Goal: Communication & Community: Answer question/provide support

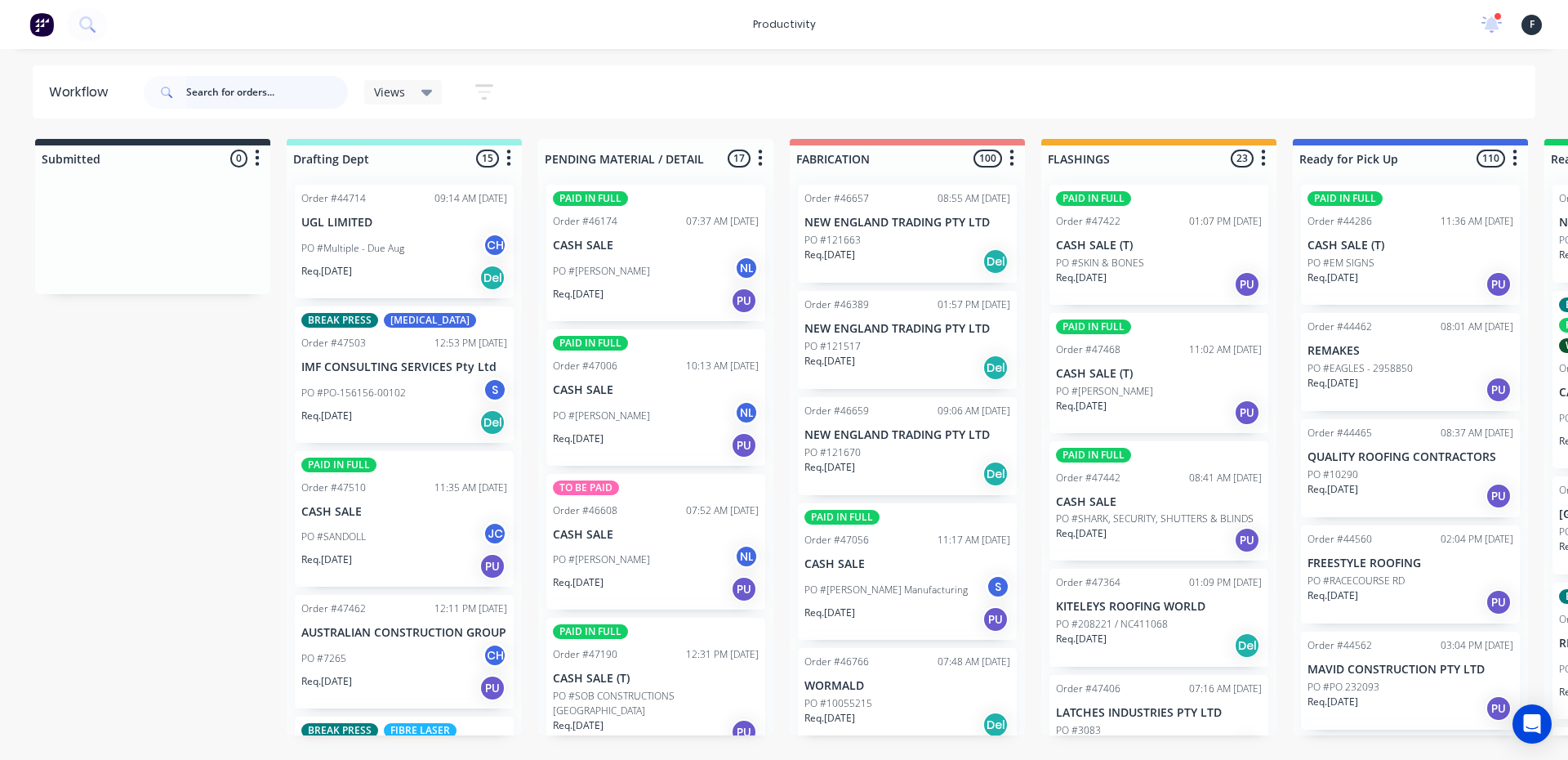
click at [207, 93] on input "text" at bounding box center [267, 92] width 162 height 33
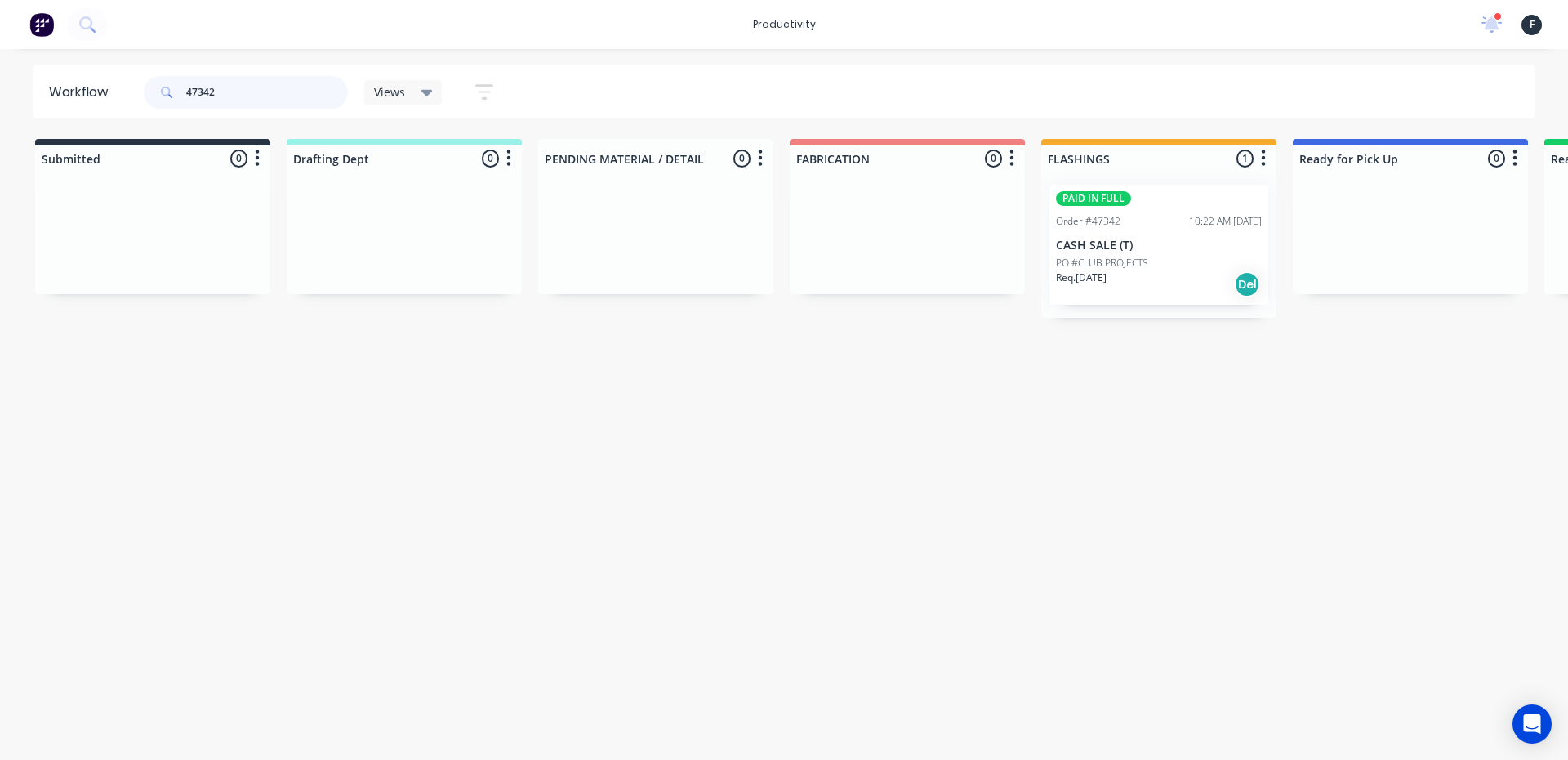
type input "47342"
click at [1169, 243] on p "CASH SALE (T)" at bounding box center [1158, 245] width 206 height 14
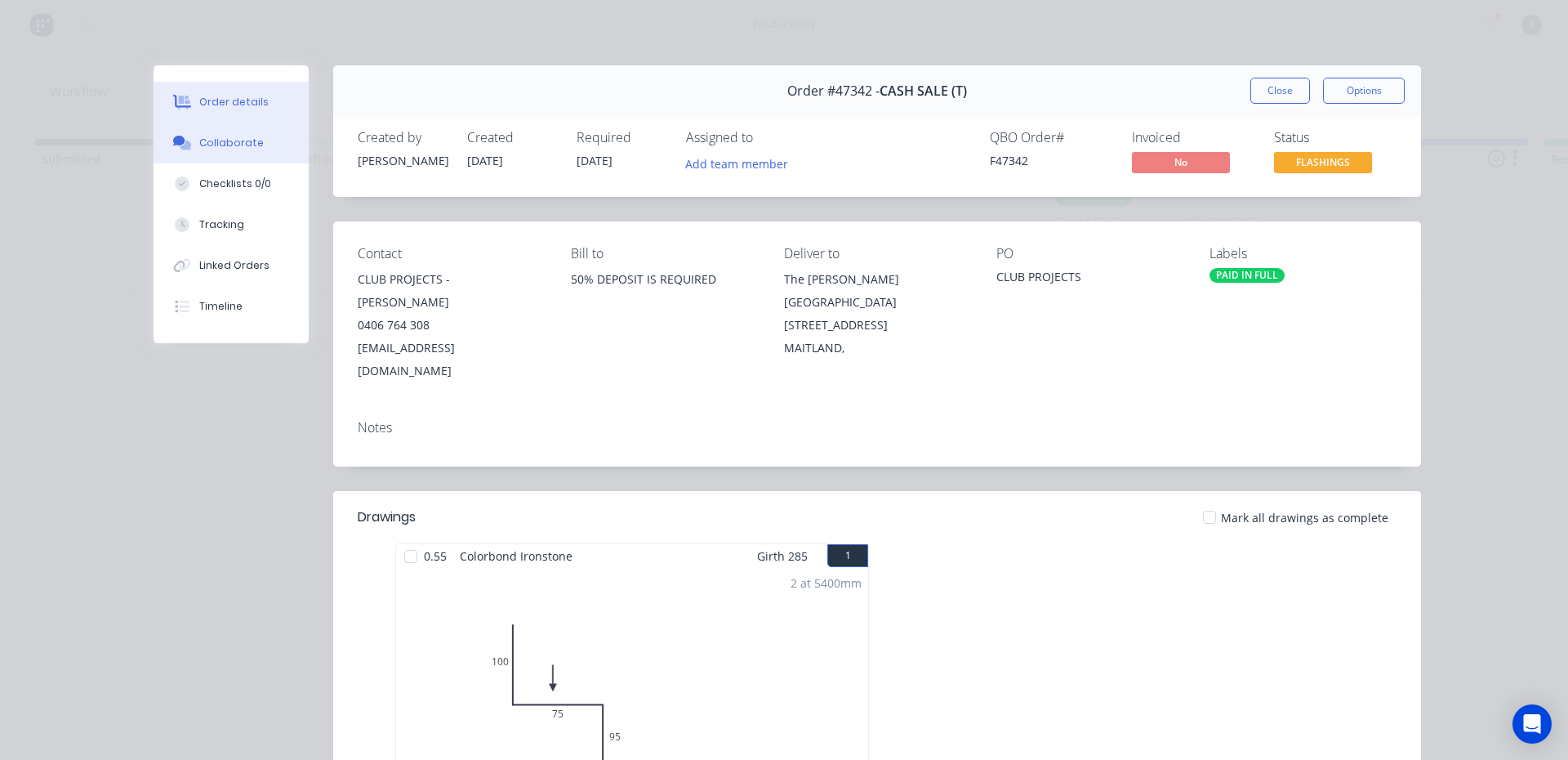
click at [249, 147] on div "Collaborate" at bounding box center [232, 142] width 64 height 14
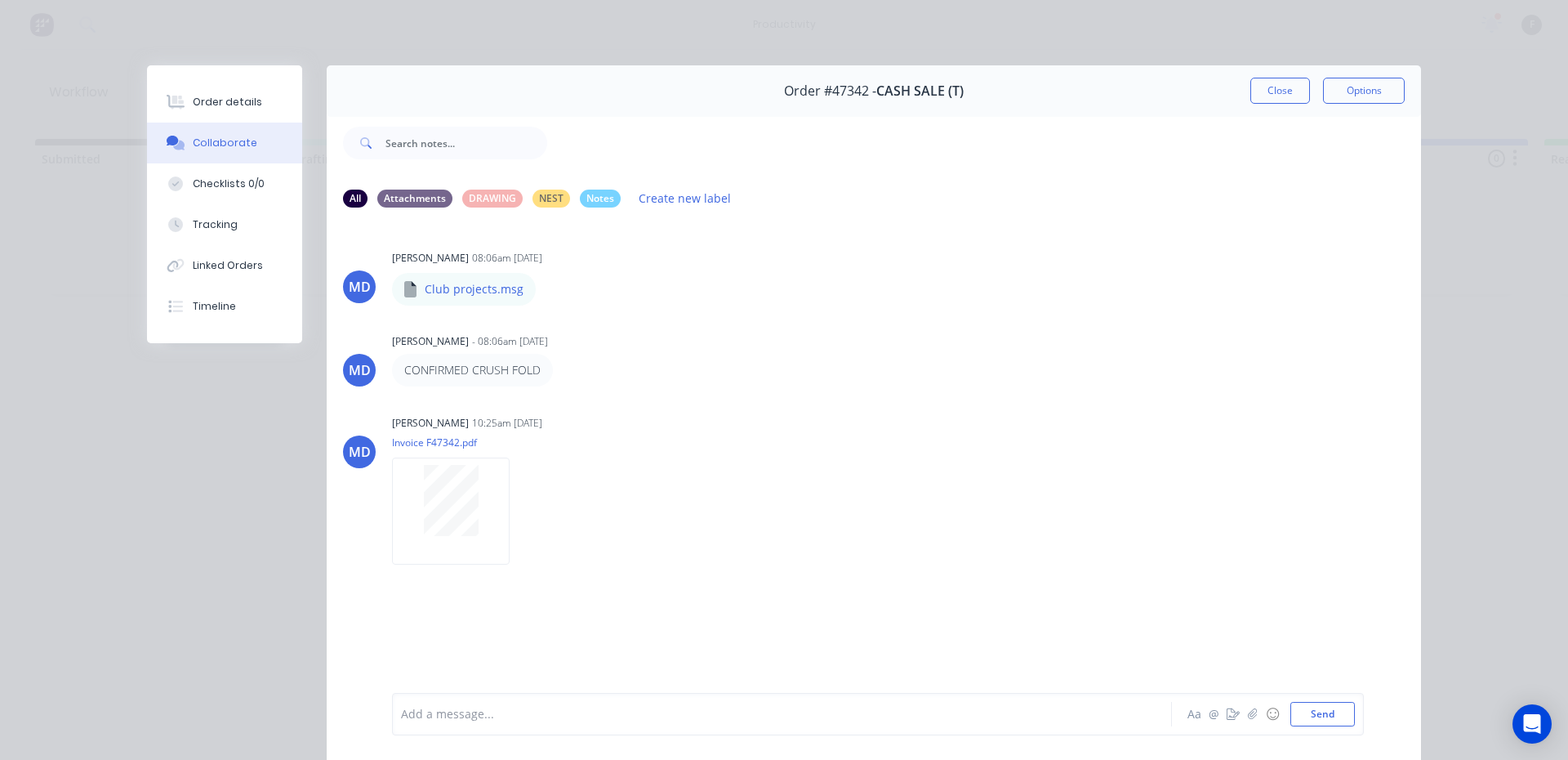
click at [432, 727] on div "Add a message... Aa @ ☺ Send" at bounding box center [878, 714] width 972 height 42
click at [434, 712] on div at bounding box center [759, 714] width 715 height 17
click at [1320, 721] on button "Send" at bounding box center [1323, 713] width 64 height 25
click at [1268, 83] on button "Close" at bounding box center [1281, 91] width 59 height 26
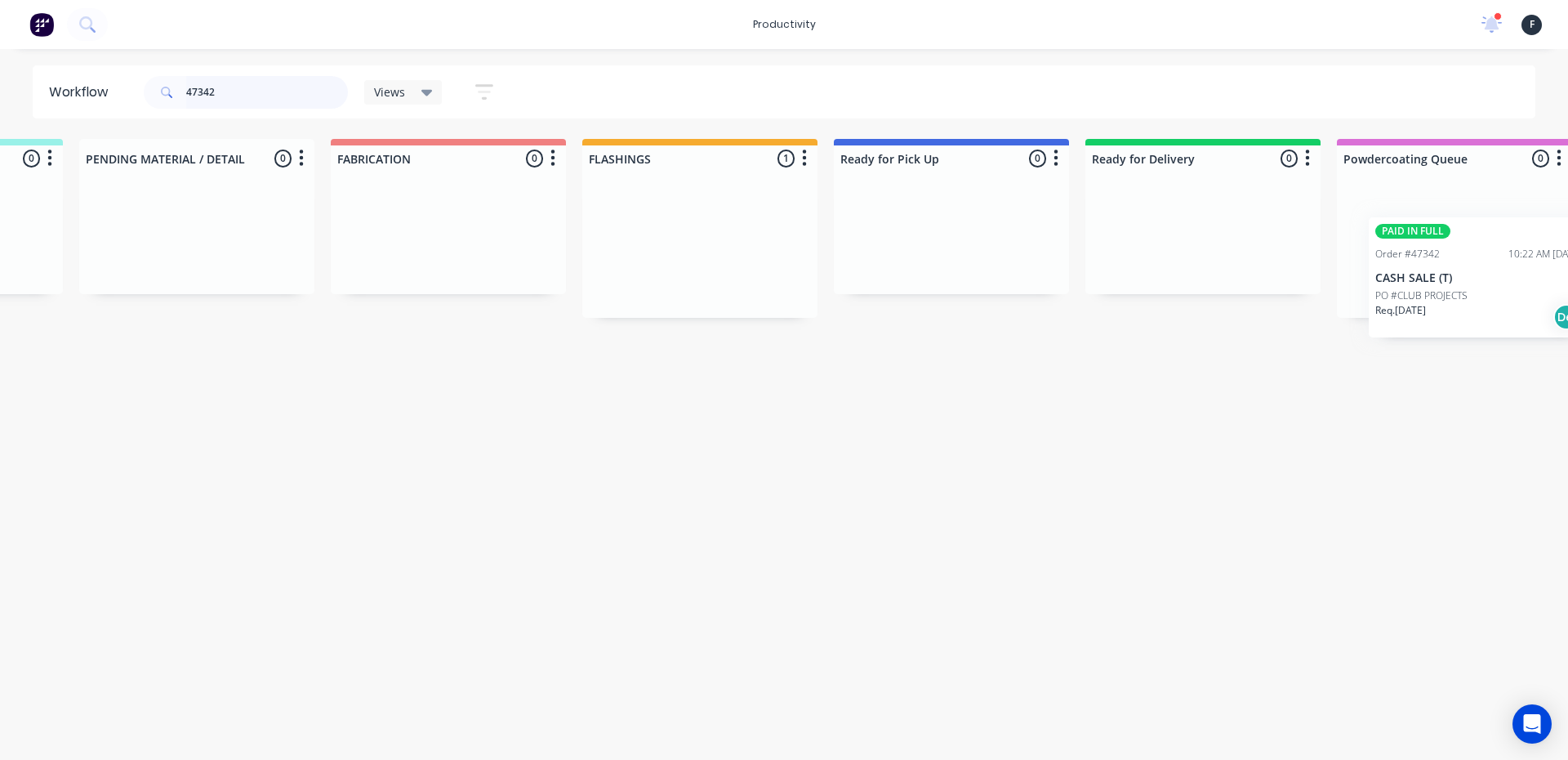
scroll to position [0, 528]
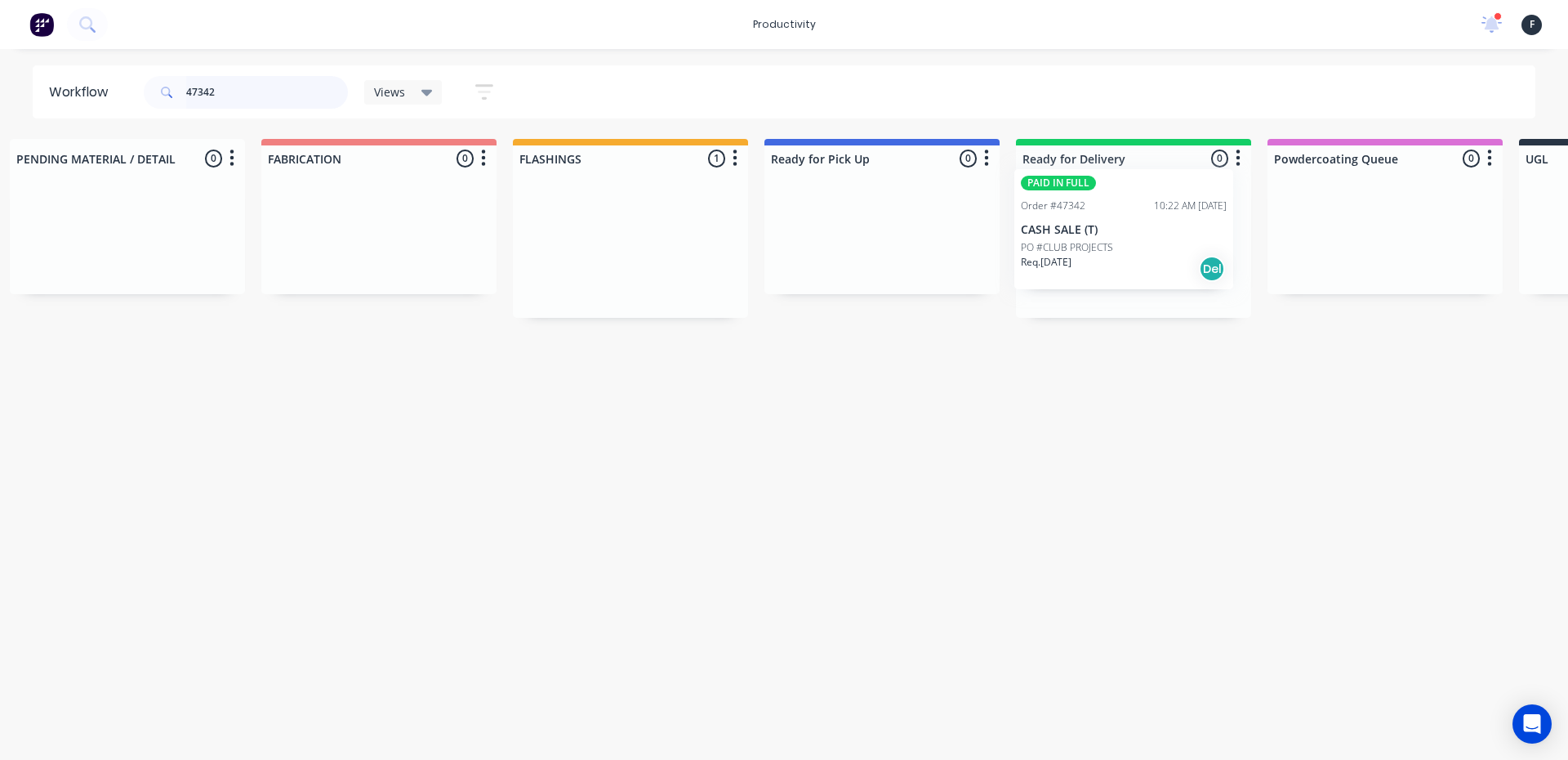
drag, startPoint x: 1173, startPoint y: 268, endPoint x: 1142, endPoint y: 255, distance: 33.6
click at [1142, 255] on div "Submitted 0 Sort By Created date Required date Order number Customer name Most …" at bounding box center [821, 228] width 2724 height 179
